Goal: Transaction & Acquisition: Obtain resource

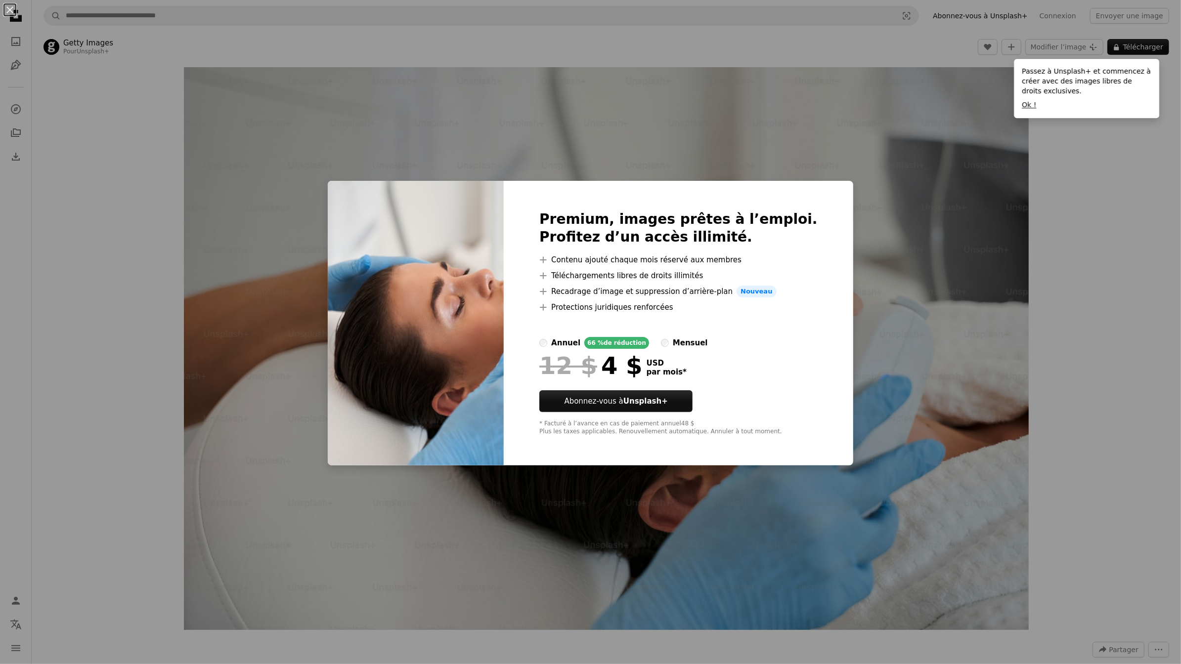
click at [1024, 103] on button "Ok !" at bounding box center [1029, 105] width 14 height 10
click at [880, 192] on div "An X shape Premium, images prêtes à l’emploi. Profitez d’un accès illimité. A p…" at bounding box center [590, 332] width 1181 height 664
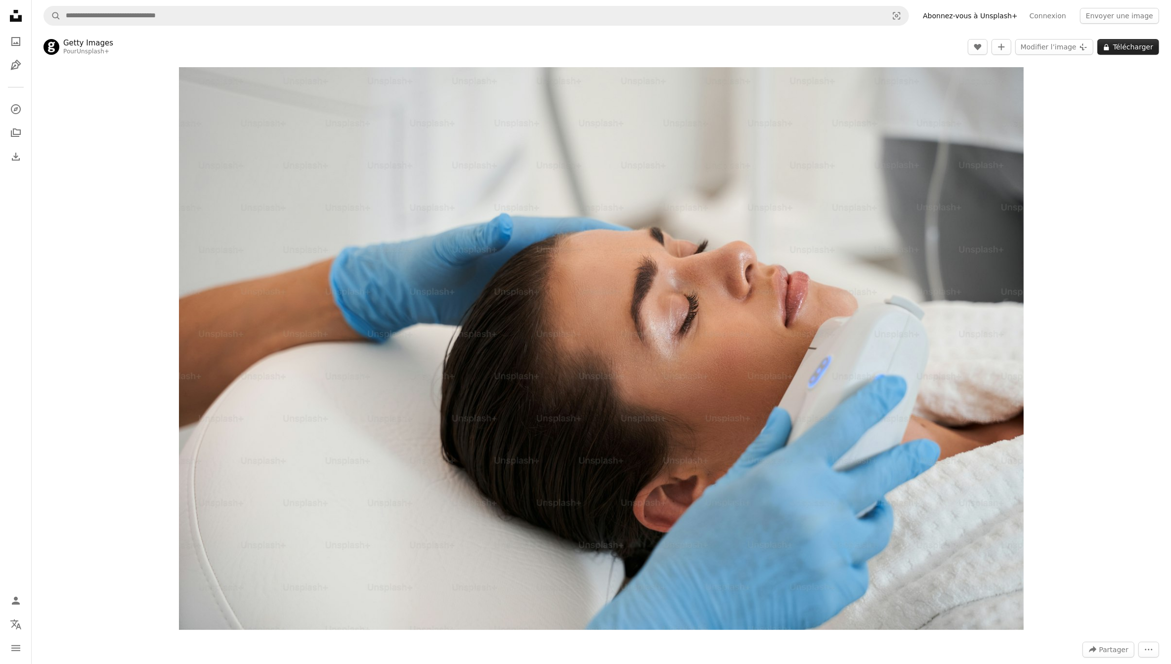
click at [1116, 47] on button "A lock Télécharger" at bounding box center [1129, 47] width 62 height 16
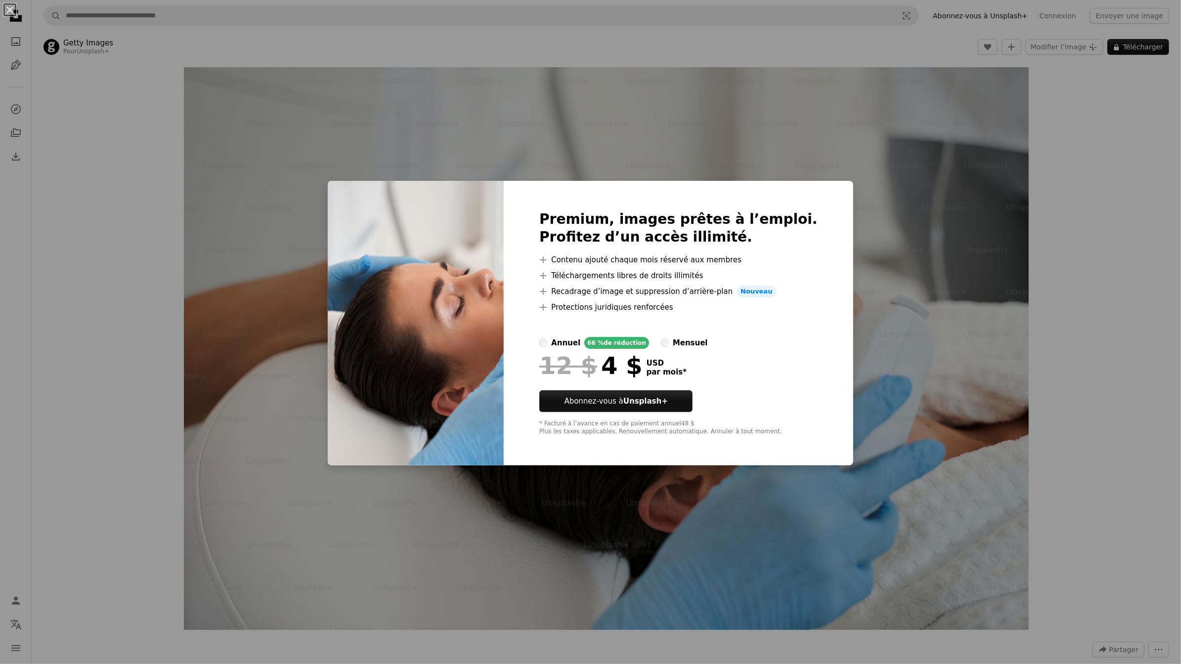
click at [877, 235] on div "An X shape Premium, images prêtes à l’emploi. Profitez d’un accès illimité. A p…" at bounding box center [590, 332] width 1181 height 664
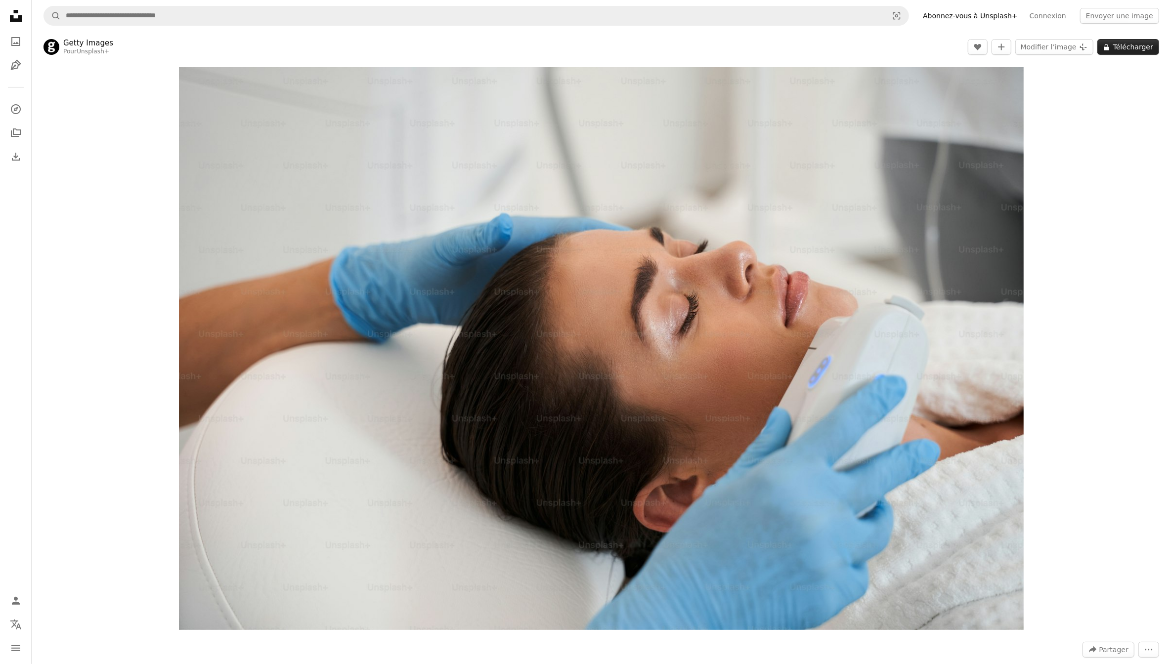
click at [1126, 53] on button "A lock Télécharger" at bounding box center [1129, 47] width 62 height 16
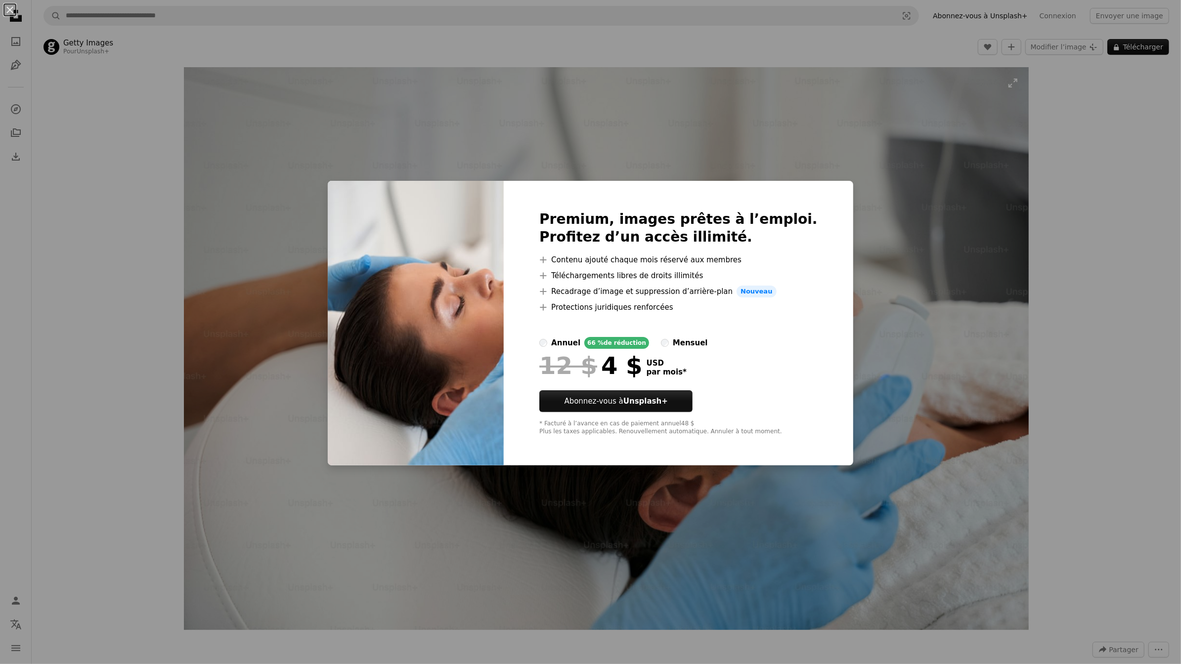
click at [1002, 281] on div "An X shape Premium, images prêtes à l’emploi. Profitez d’un accès illimité. A p…" at bounding box center [590, 332] width 1181 height 664
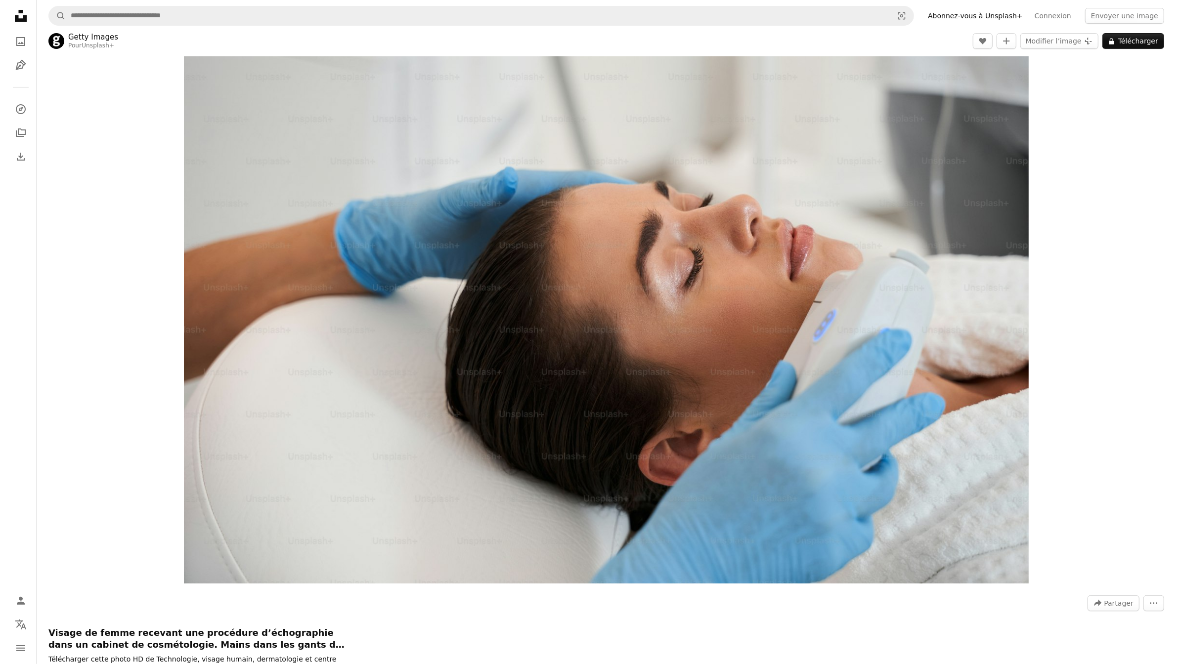
scroll to position [39, 0]
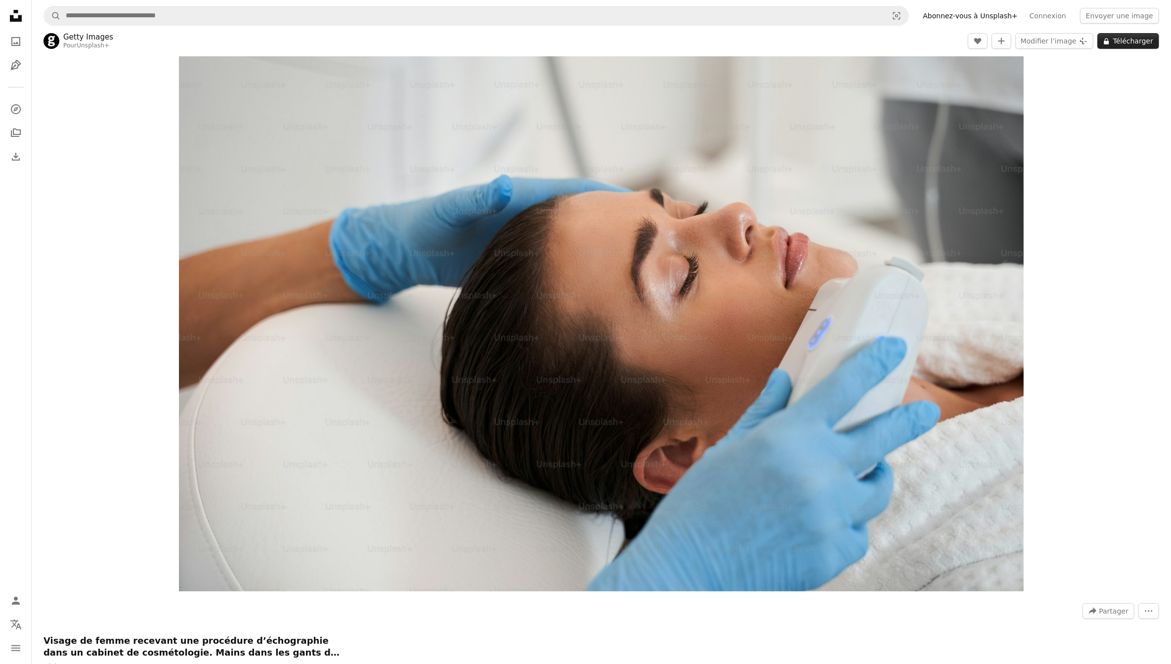
click at [1115, 44] on button "A lock Télécharger" at bounding box center [1129, 41] width 62 height 16
